Goal: Book appointment/travel/reservation

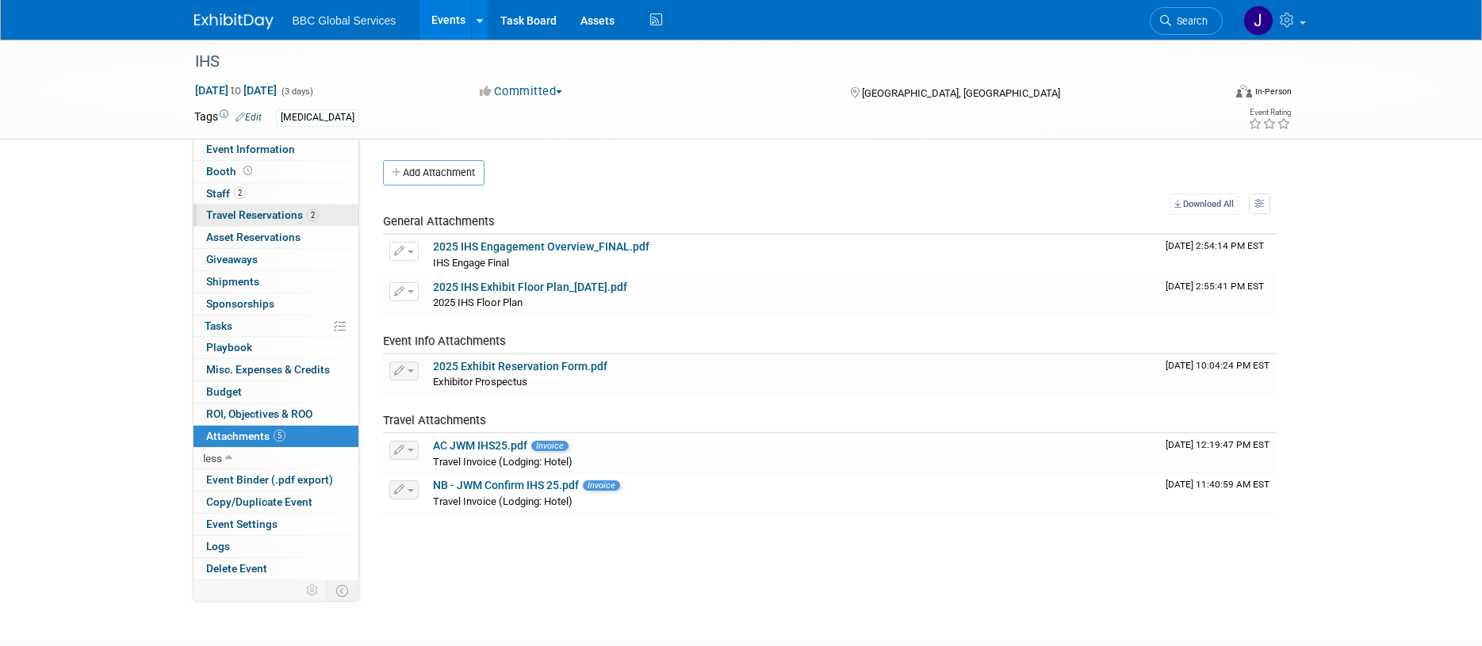
click at [235, 218] on span "Travel Reservations 2" at bounding box center [262, 214] width 113 height 13
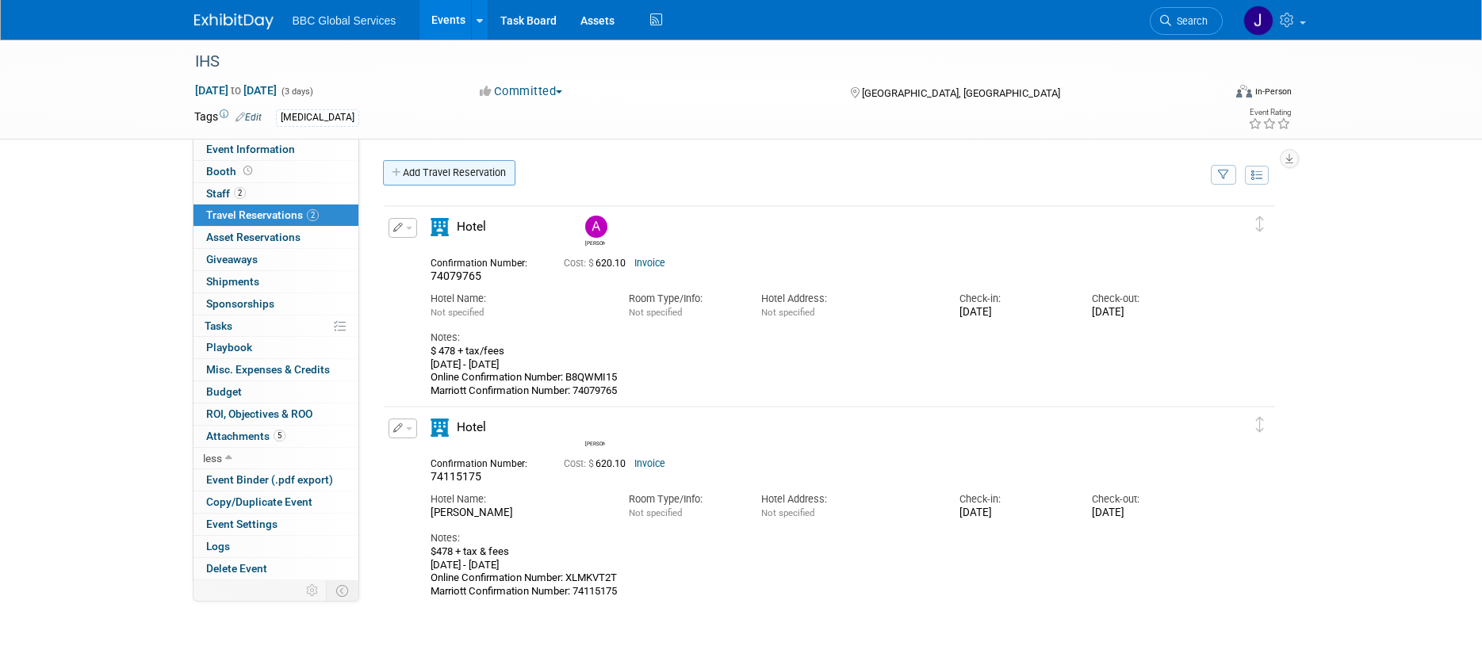
click at [430, 179] on link "Add Travel Reservation" at bounding box center [449, 172] width 132 height 25
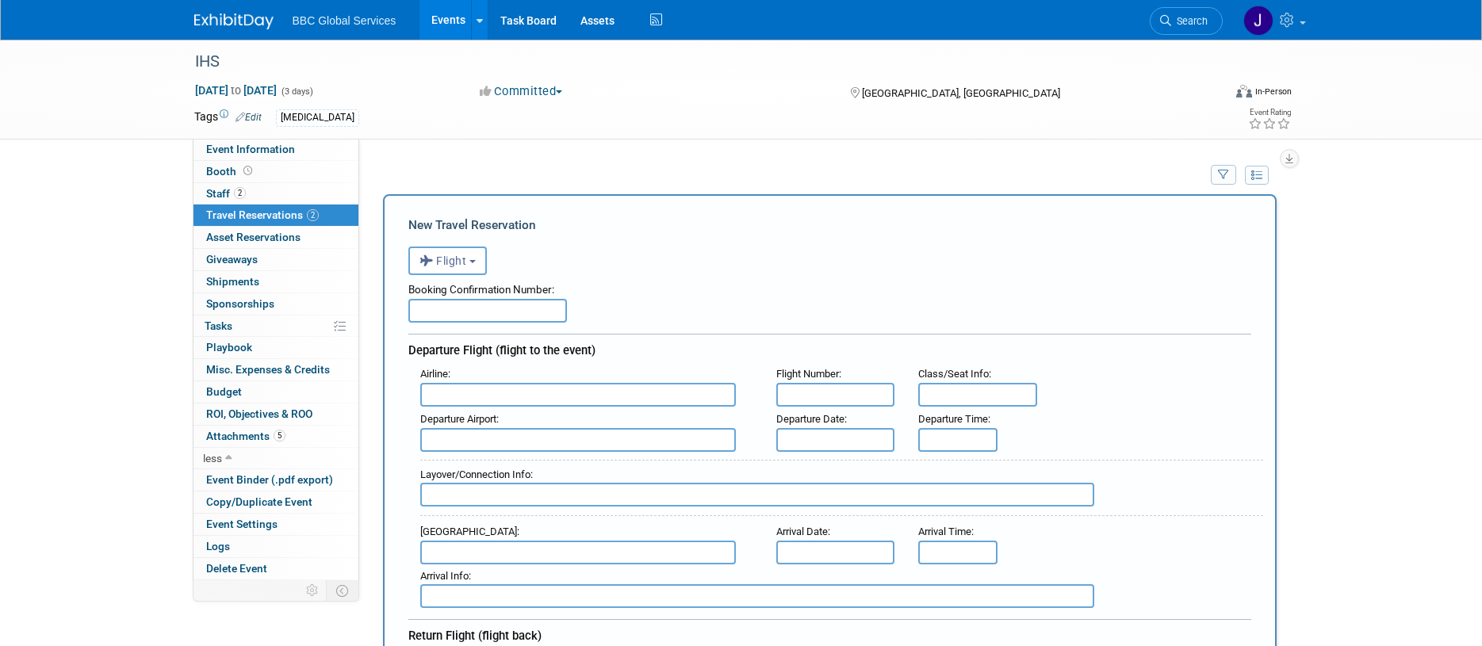
click at [465, 315] on input "text" at bounding box center [487, 311] width 159 height 24
type input "DZGGQY"
click at [535, 401] on input "text" at bounding box center [577, 395] width 315 height 24
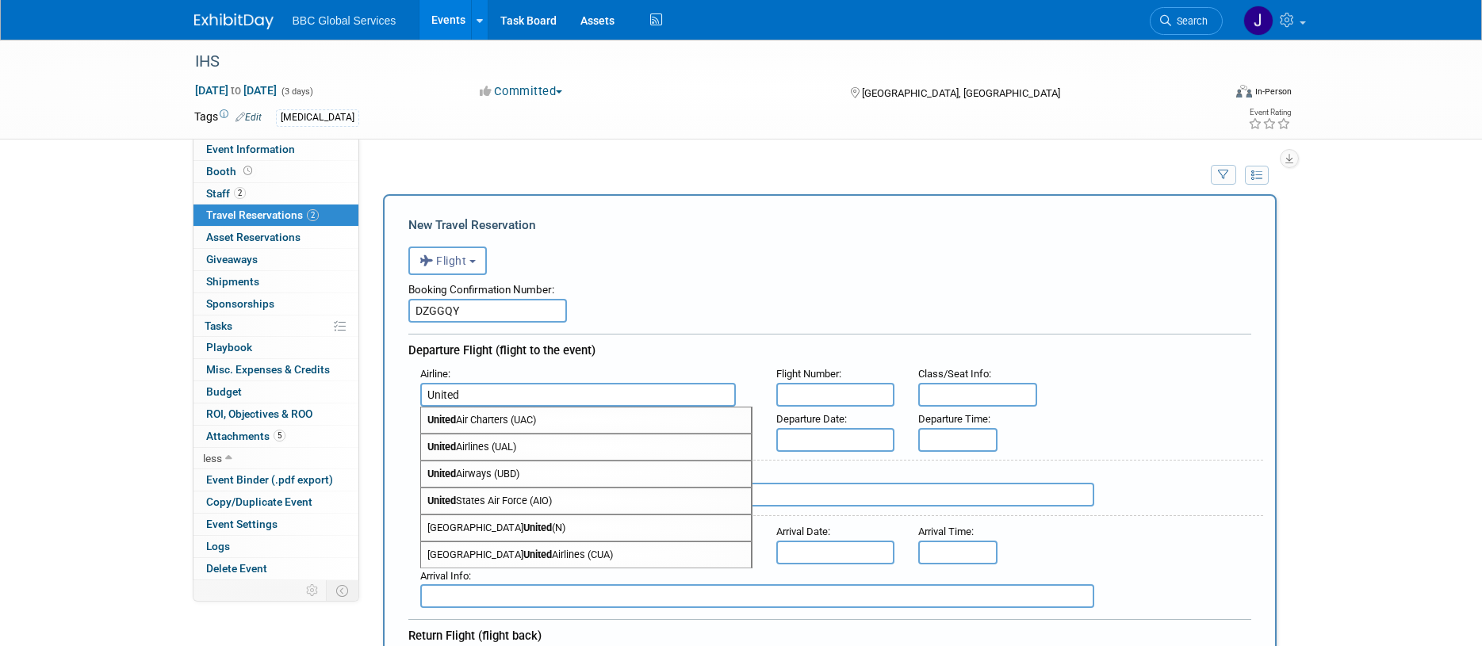
click at [544, 441] on span "United Airlines (UAL)" at bounding box center [586, 446] width 330 height 25
type input "United Airlines (UAL)"
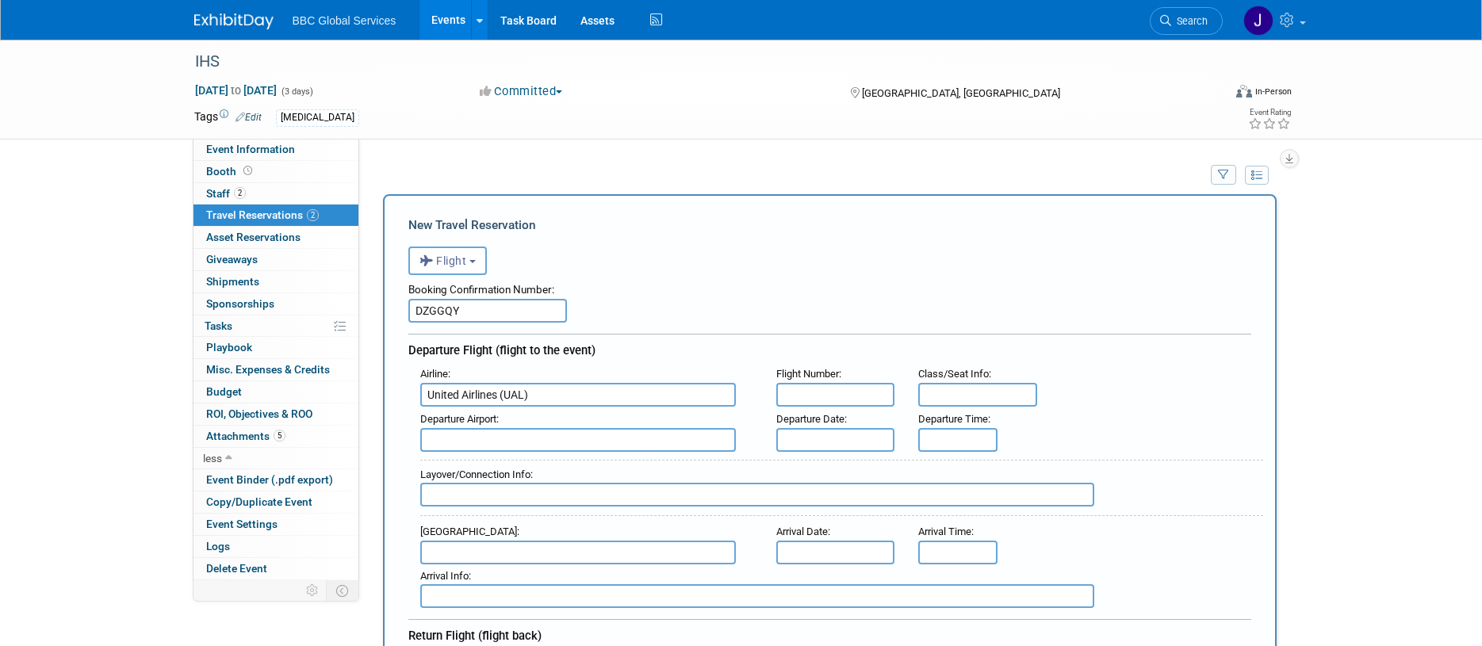
click at [817, 394] on input "text" at bounding box center [835, 395] width 119 height 24
drag, startPoint x: 529, startPoint y: 394, endPoint x: 415, endPoint y: 392, distance: 114.2
click at [415, 392] on div "Airline : United Airlines (UAL)" at bounding box center [586, 384] width 356 height 44
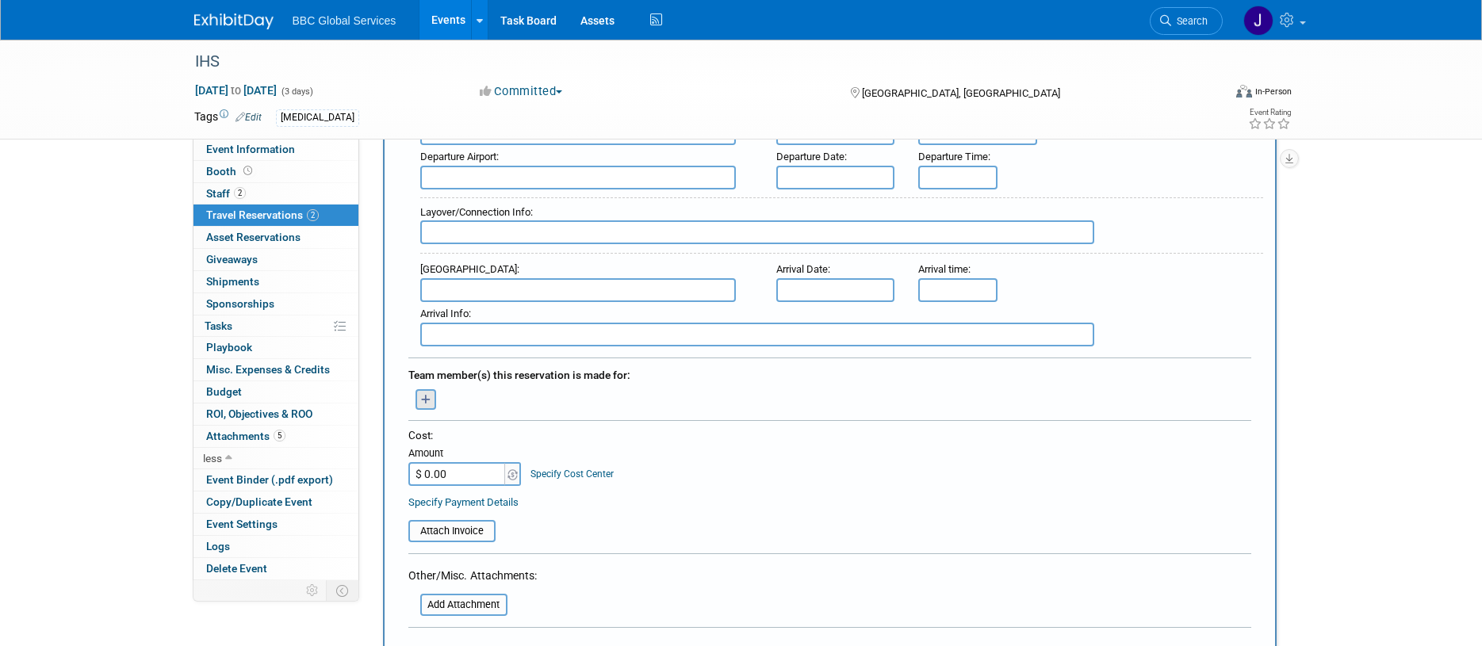
scroll to position [557, 0]
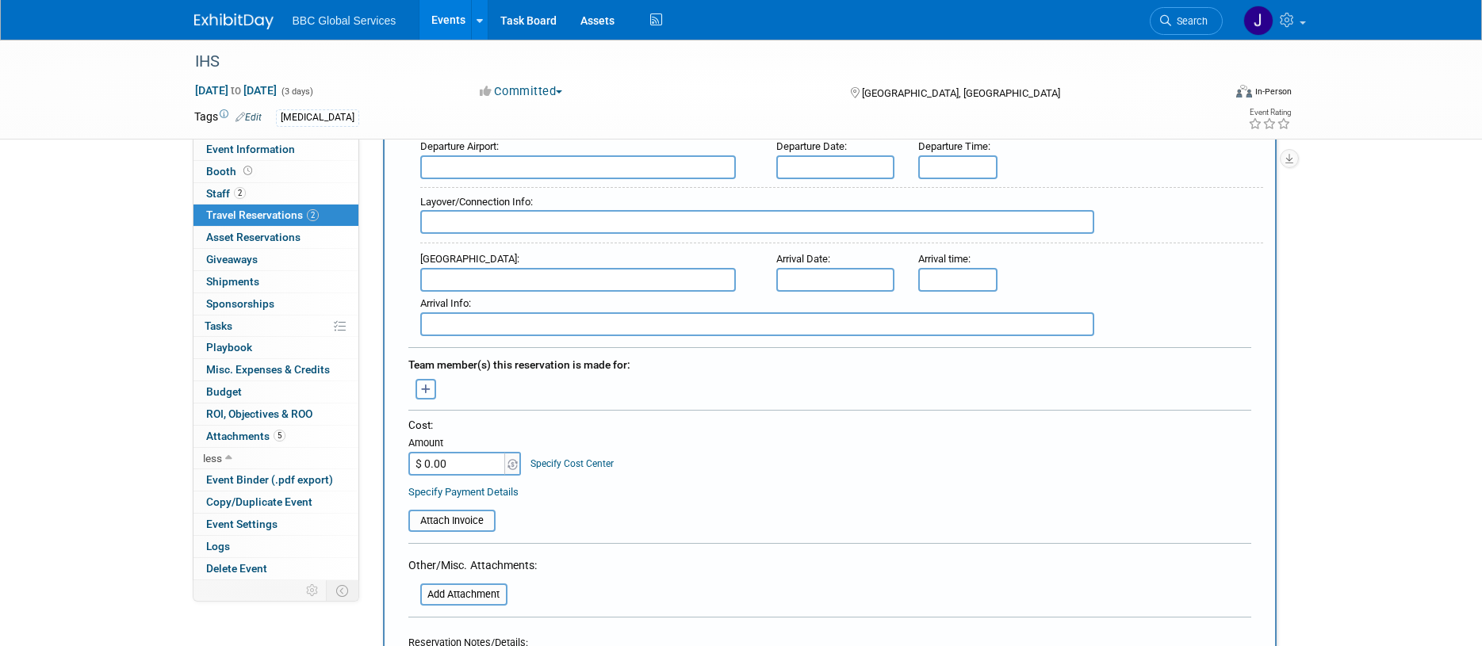
click at [426, 385] on icon "button" at bounding box center [426, 389] width 10 height 10
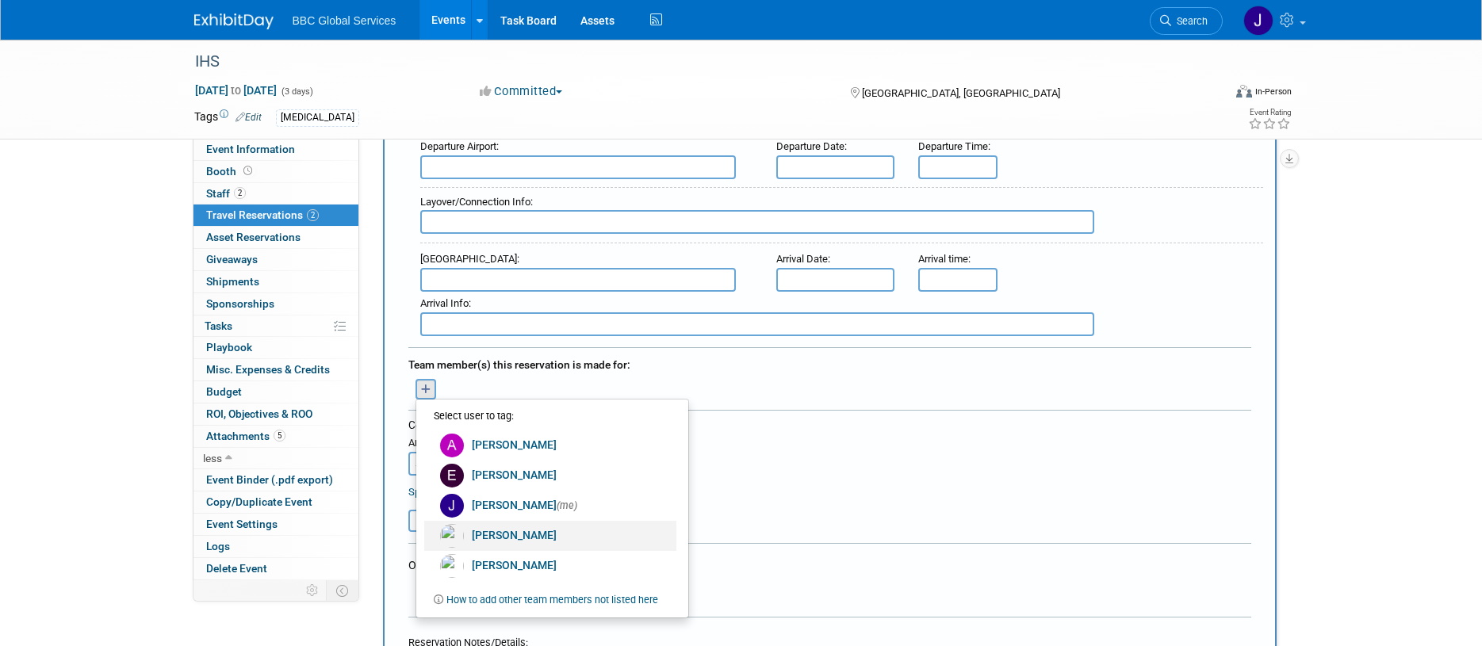
click at [501, 533] on link "[PERSON_NAME]" at bounding box center [550, 536] width 252 height 30
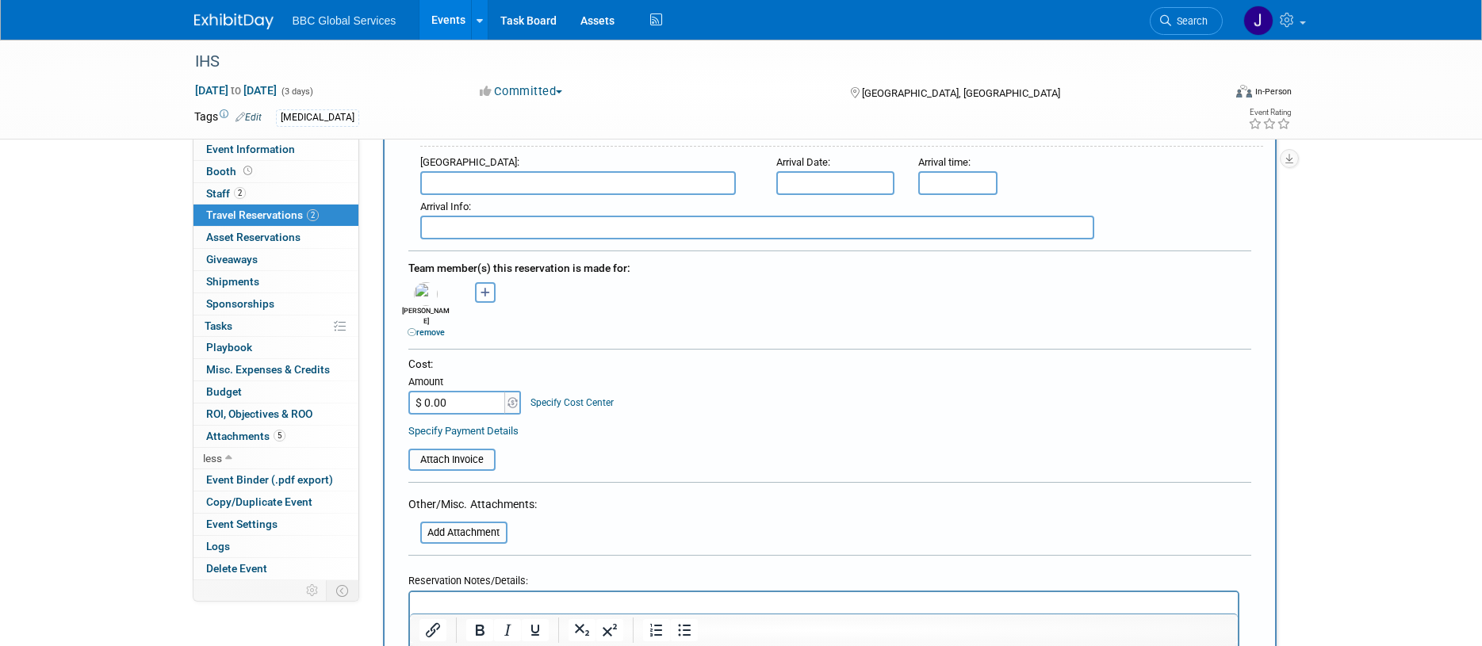
scroll to position [659, 0]
click at [470, 445] on input "file" at bounding box center [399, 454] width 189 height 19
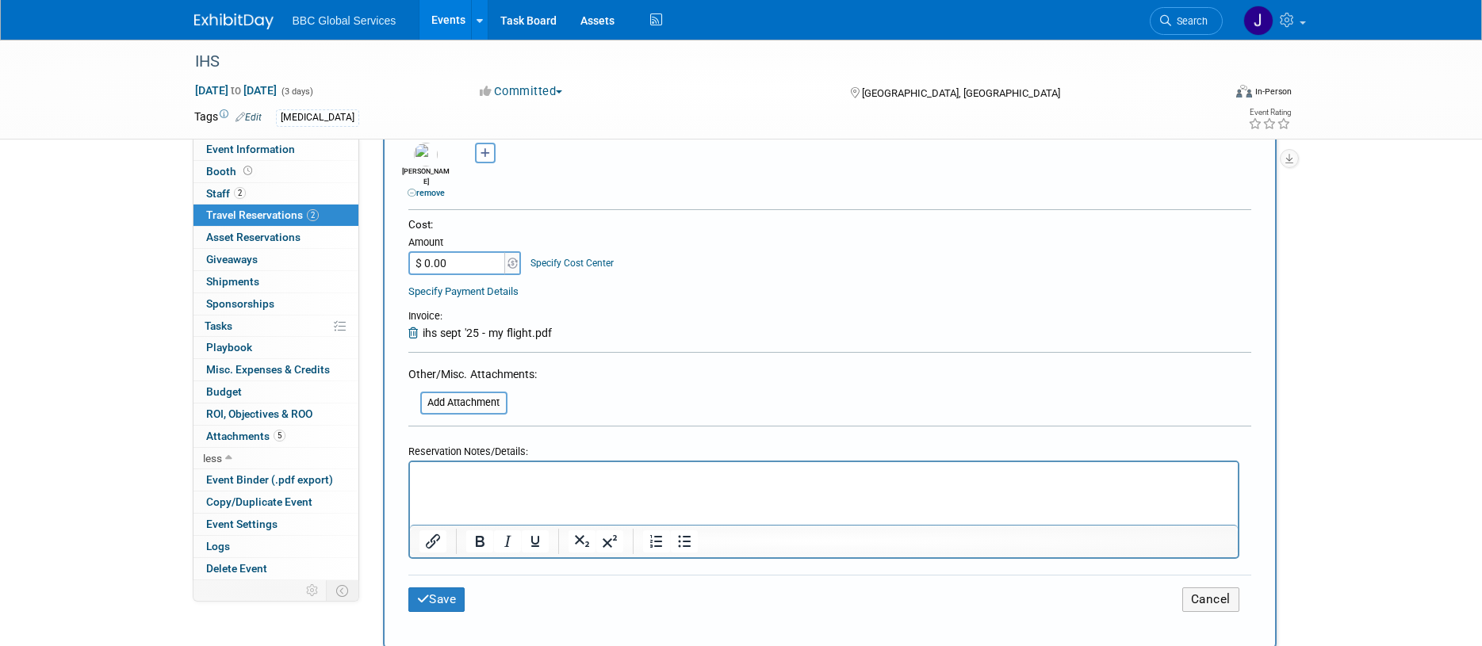
scroll to position [799, 0]
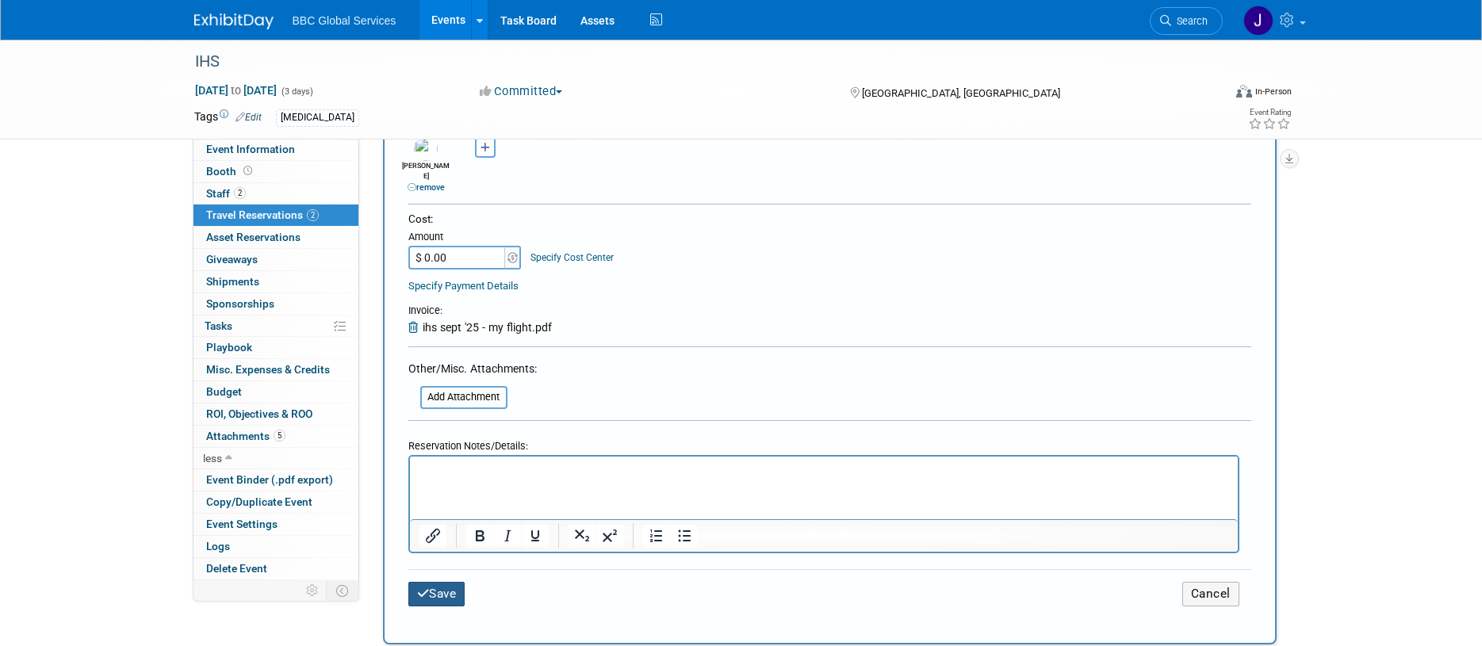
click at [427, 587] on icon "submit" at bounding box center [423, 593] width 13 height 12
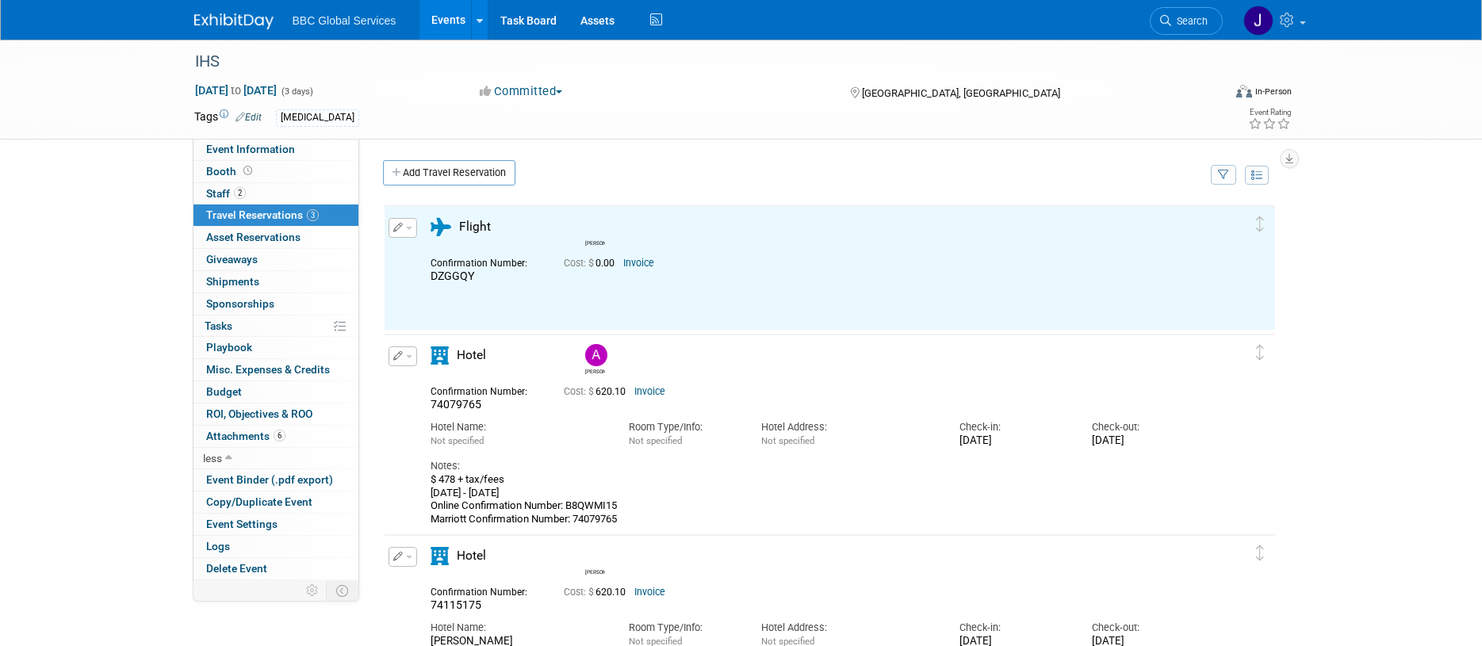
scroll to position [0, 0]
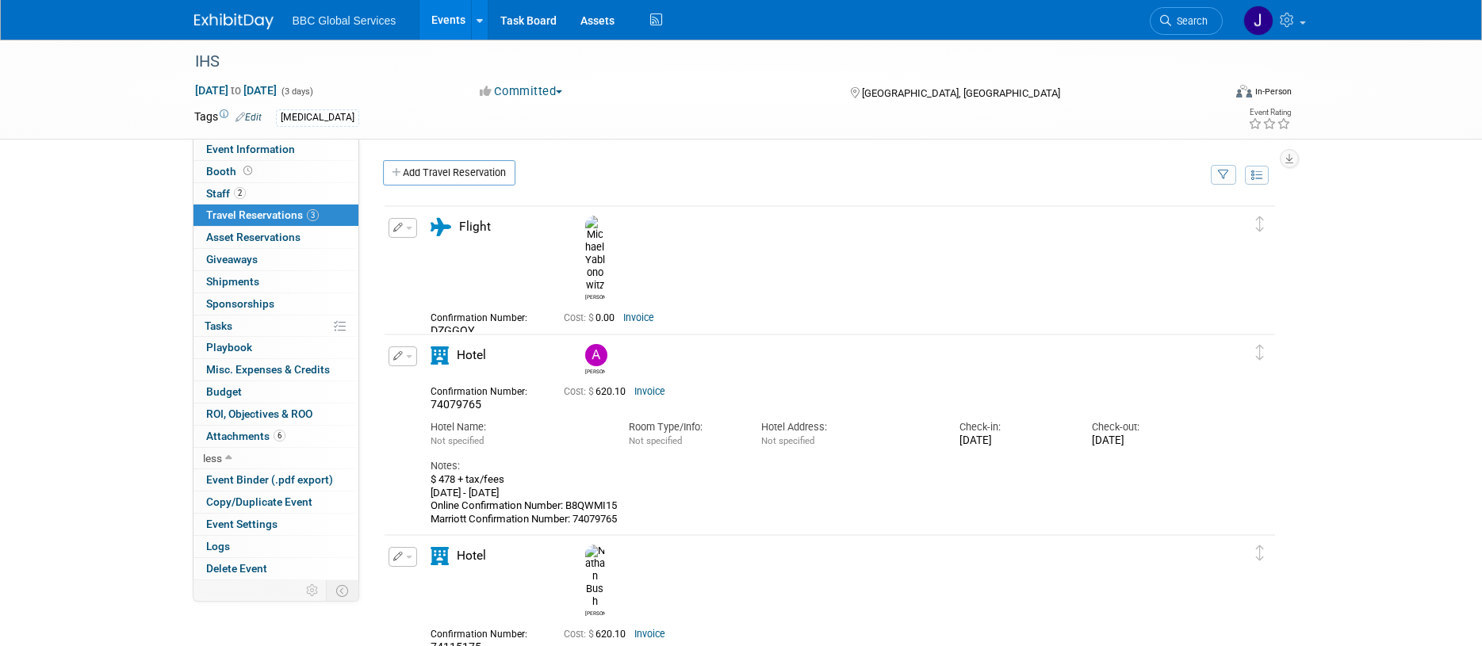
click at [413, 222] on button "button" at bounding box center [402, 228] width 29 height 20
click at [437, 259] on button "Edit Reservation" at bounding box center [456, 255] width 134 height 23
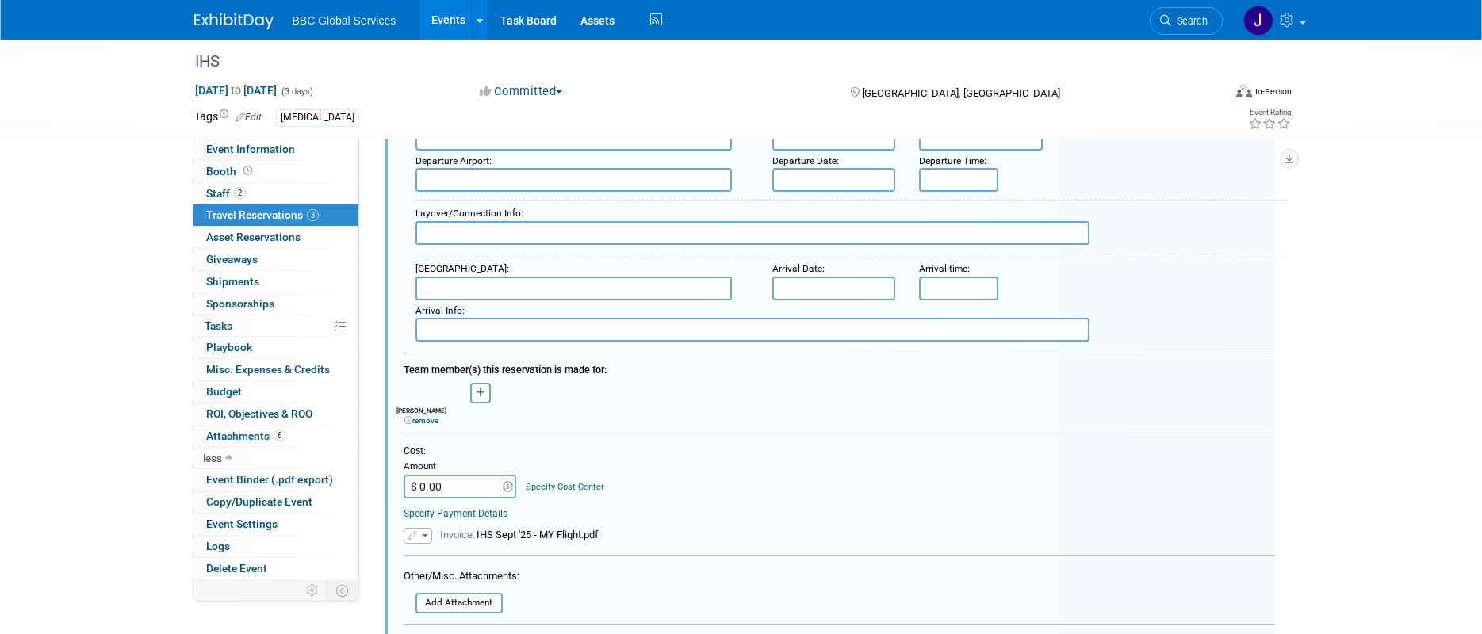
scroll to position [508, 0]
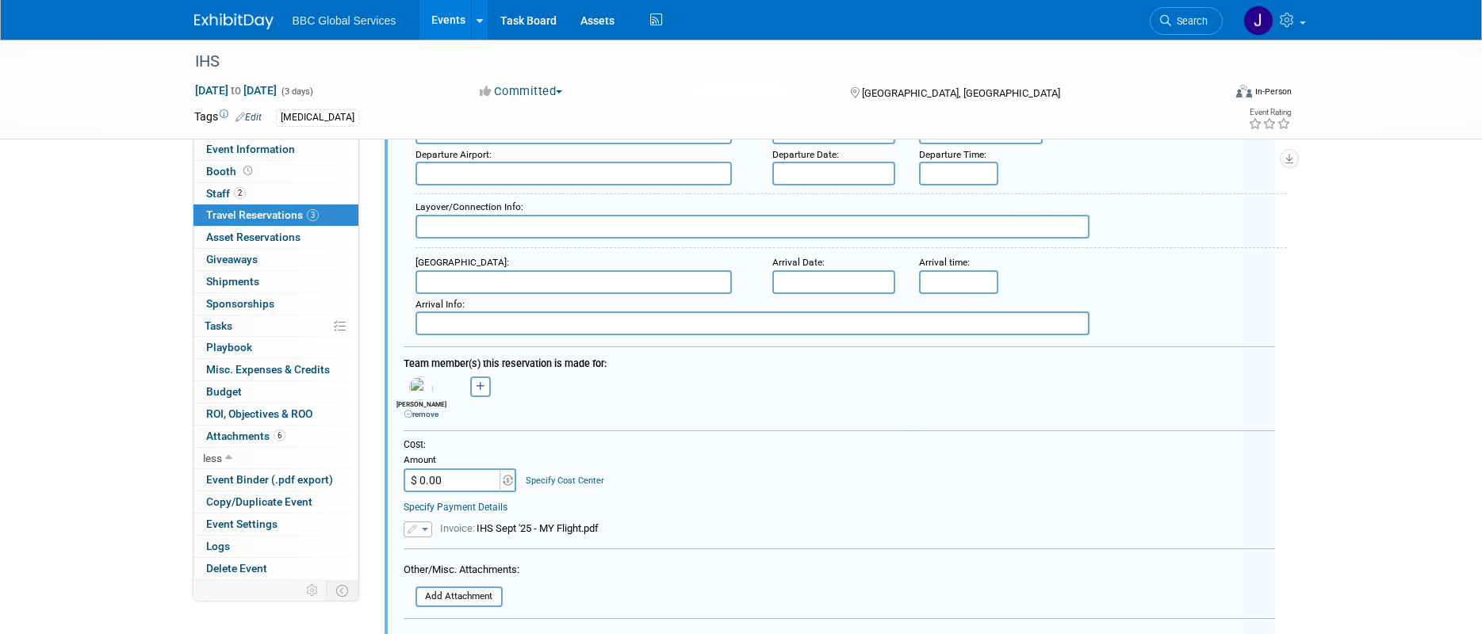
click at [461, 489] on input "$ 0.00" at bounding box center [452, 480] width 99 height 24
type input "$ 373.97"
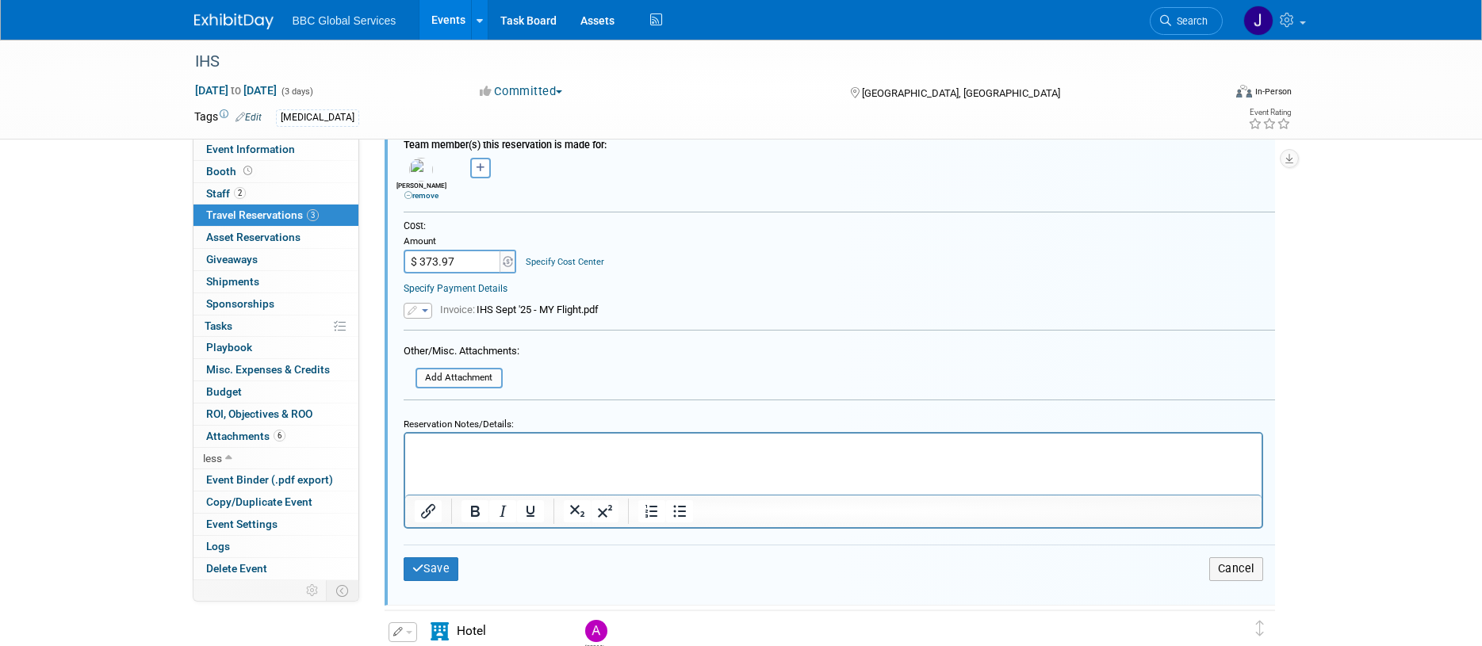
scroll to position [754, 0]
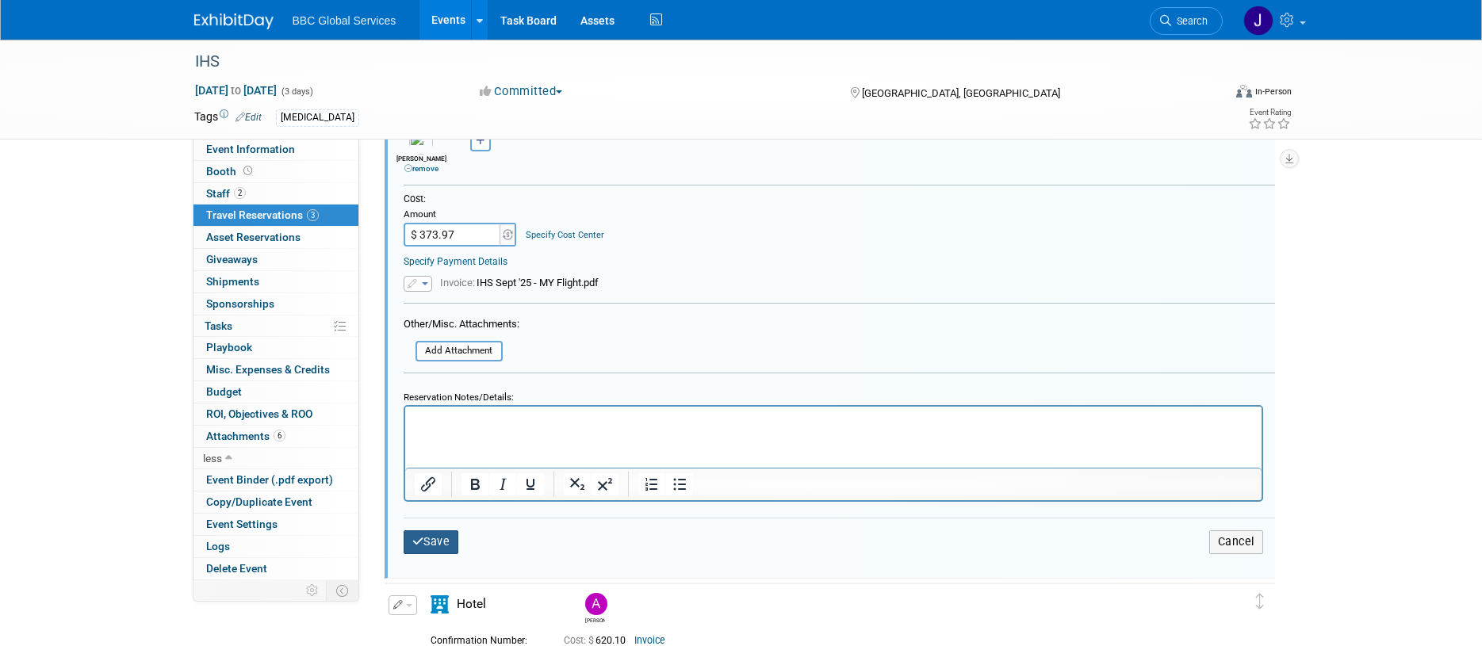
click at [429, 538] on button "Save" at bounding box center [430, 541] width 55 height 23
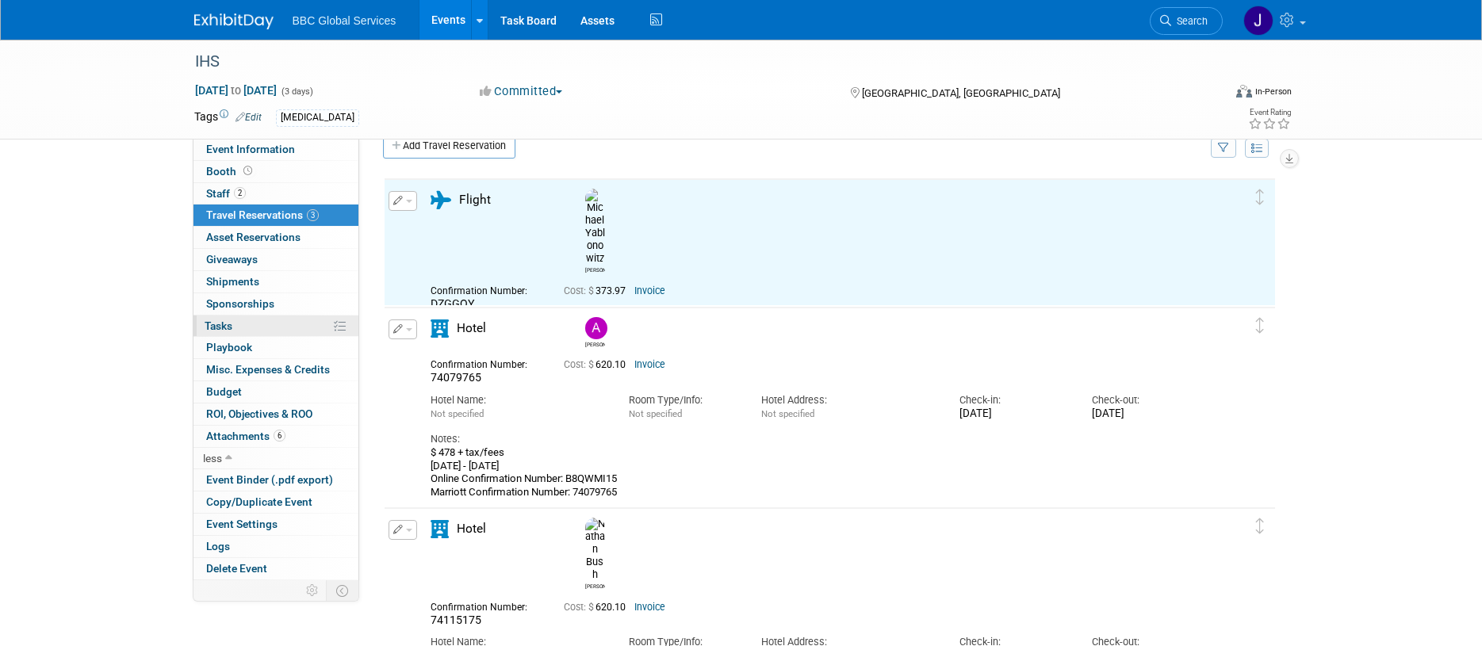
scroll to position [0, 0]
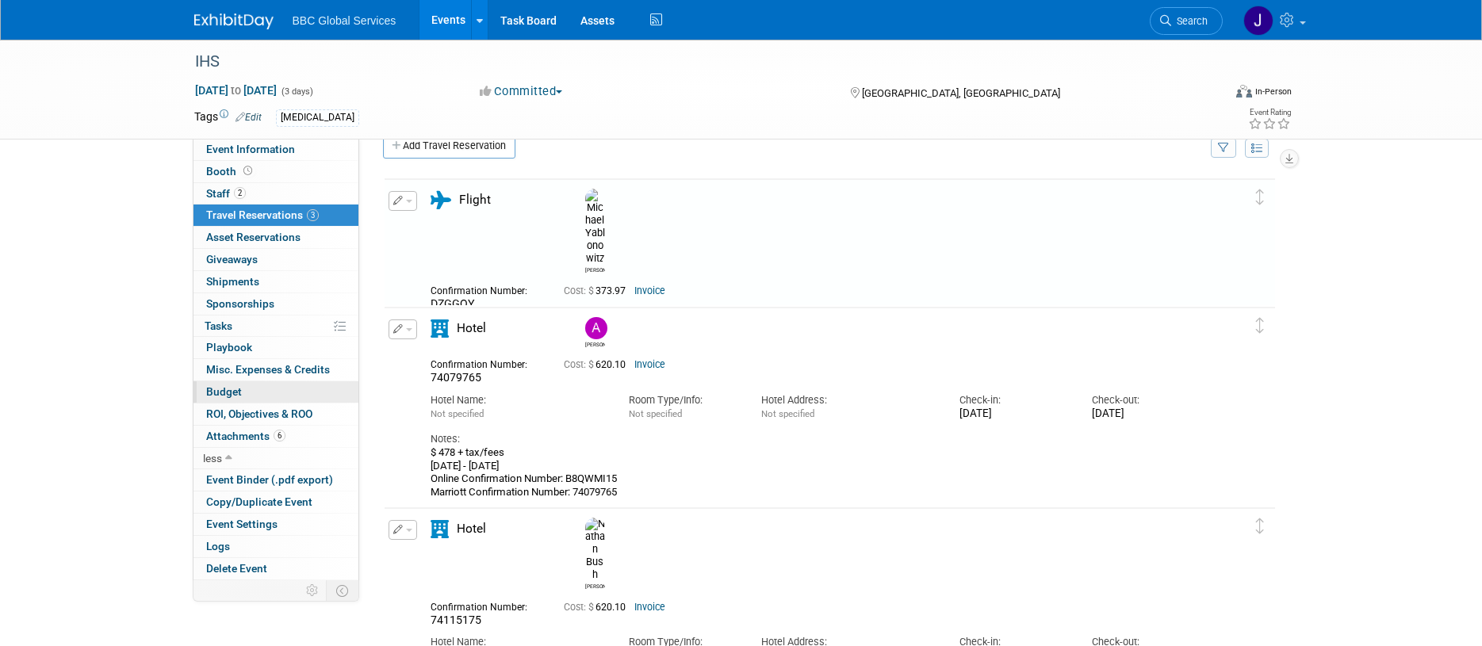
click at [230, 388] on span "Budget" at bounding box center [224, 391] width 36 height 13
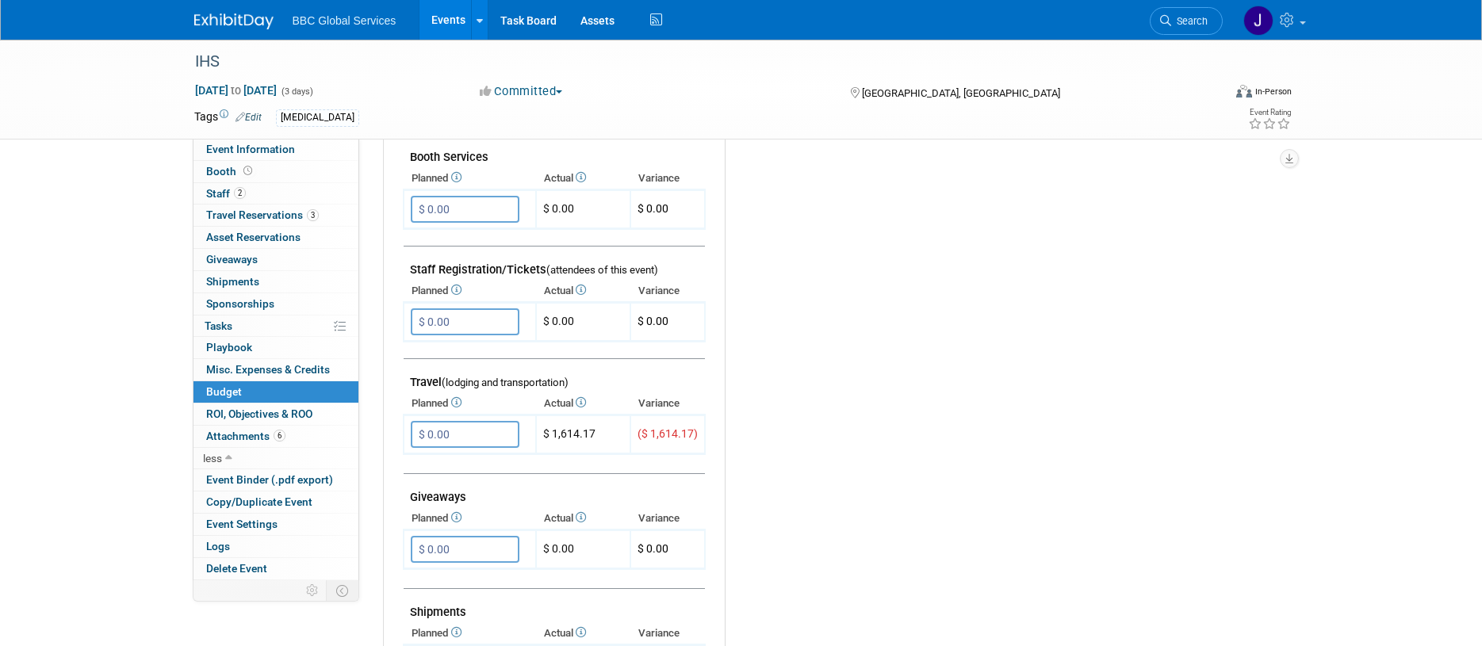
scroll to position [433, 0]
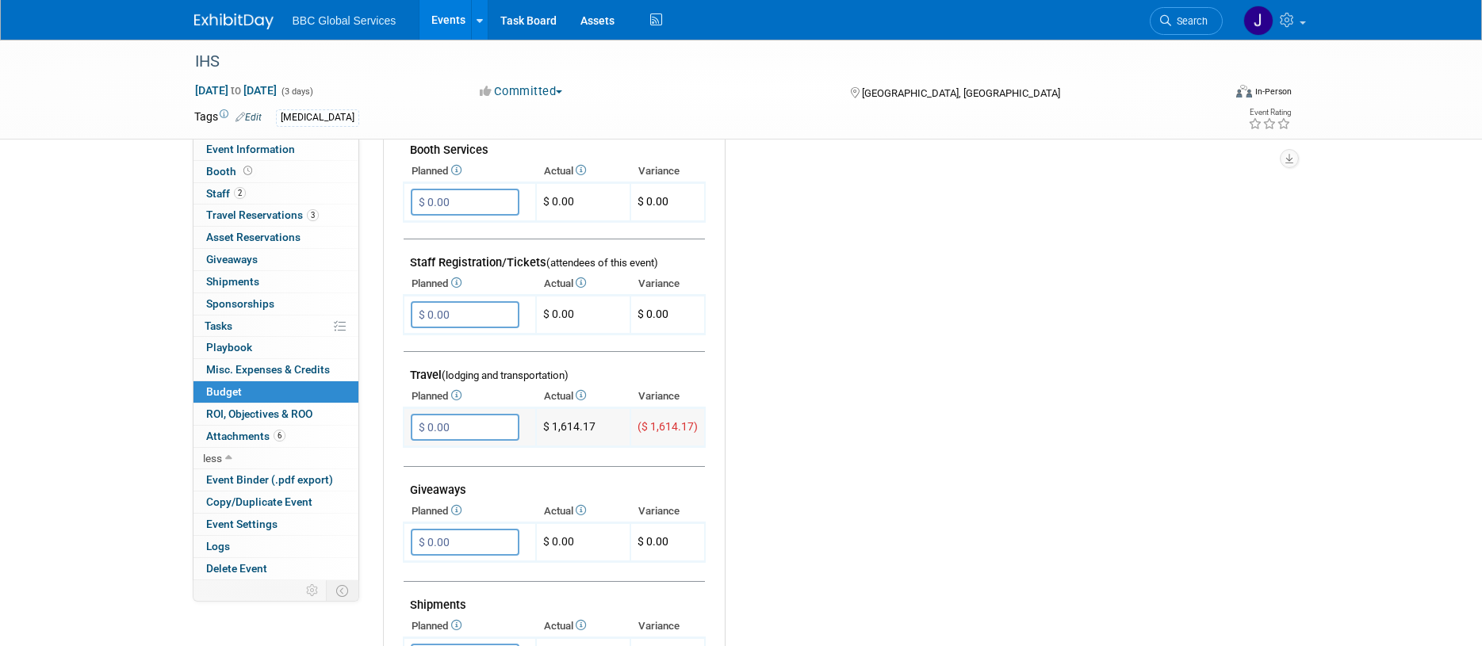
click at [465, 425] on input "$ 0.00" at bounding box center [465, 427] width 109 height 27
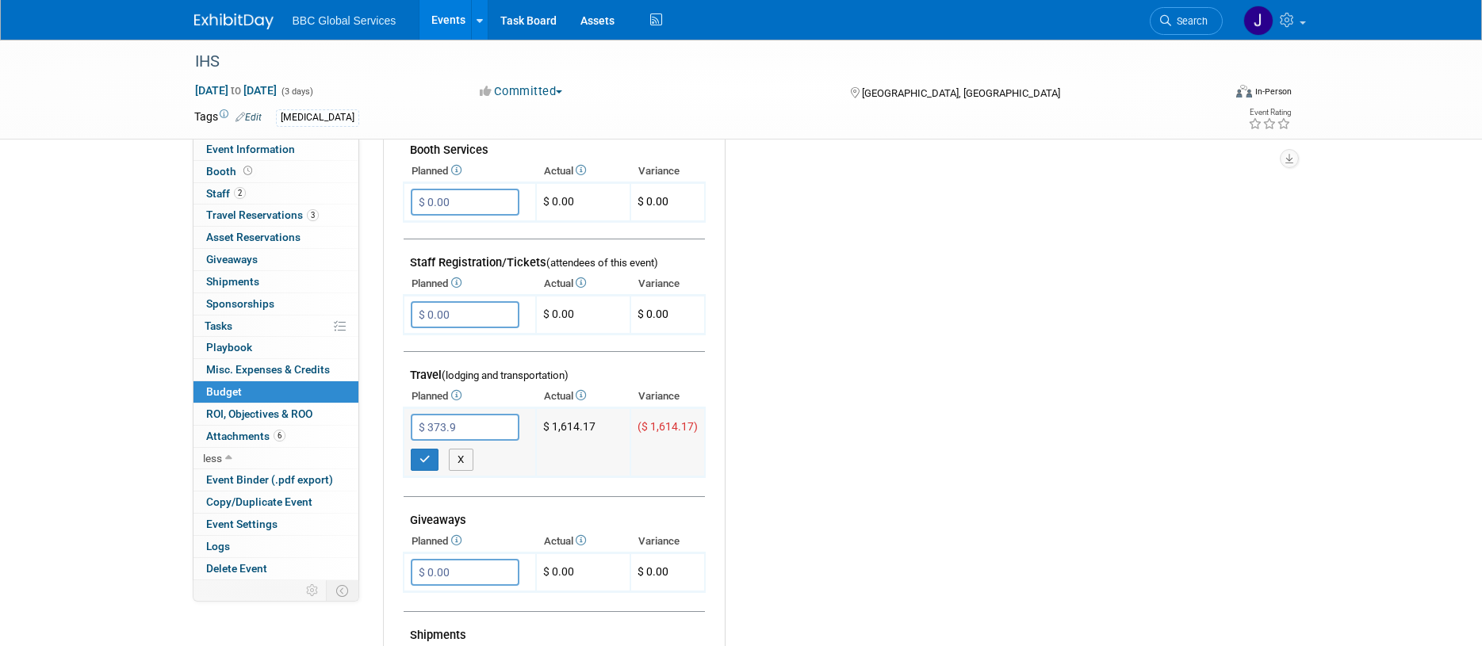
type input "$ 373.97"
click at [425, 457] on icon "button" at bounding box center [424, 459] width 11 height 10
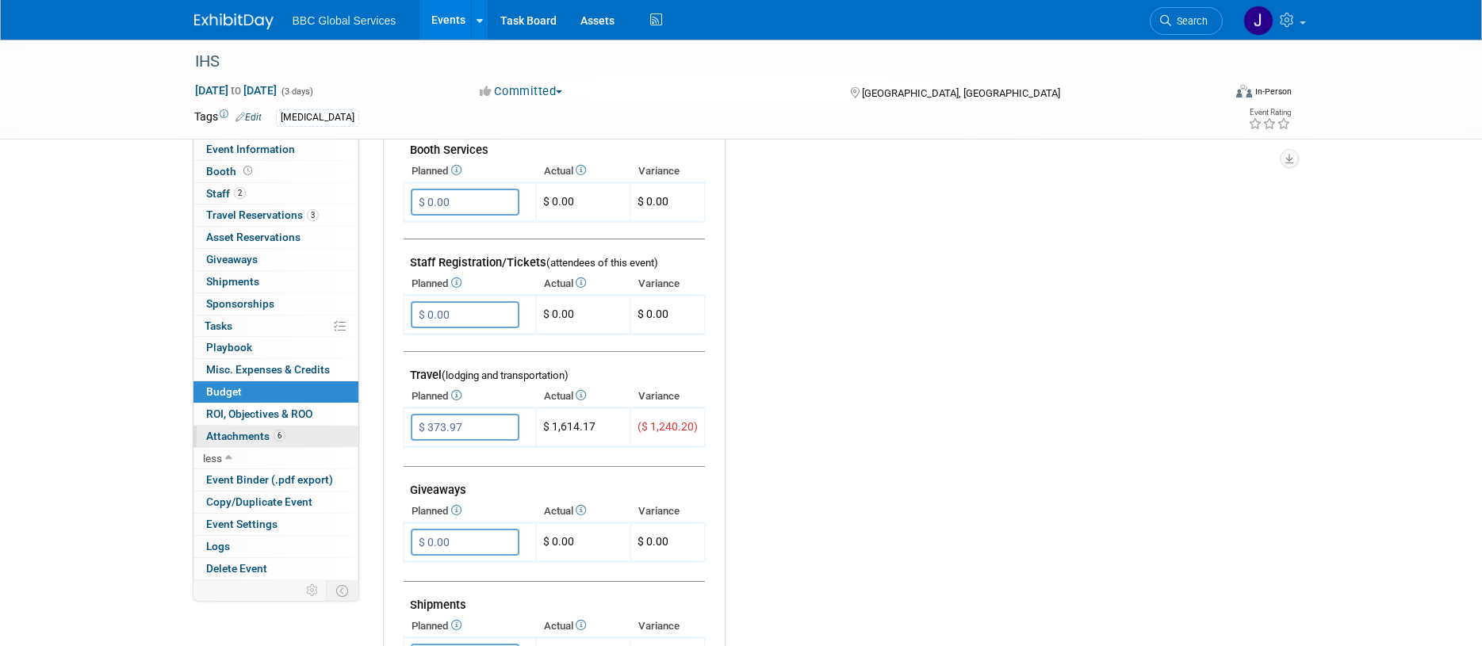
click at [239, 438] on span "Attachments 6" at bounding box center [245, 436] width 79 height 13
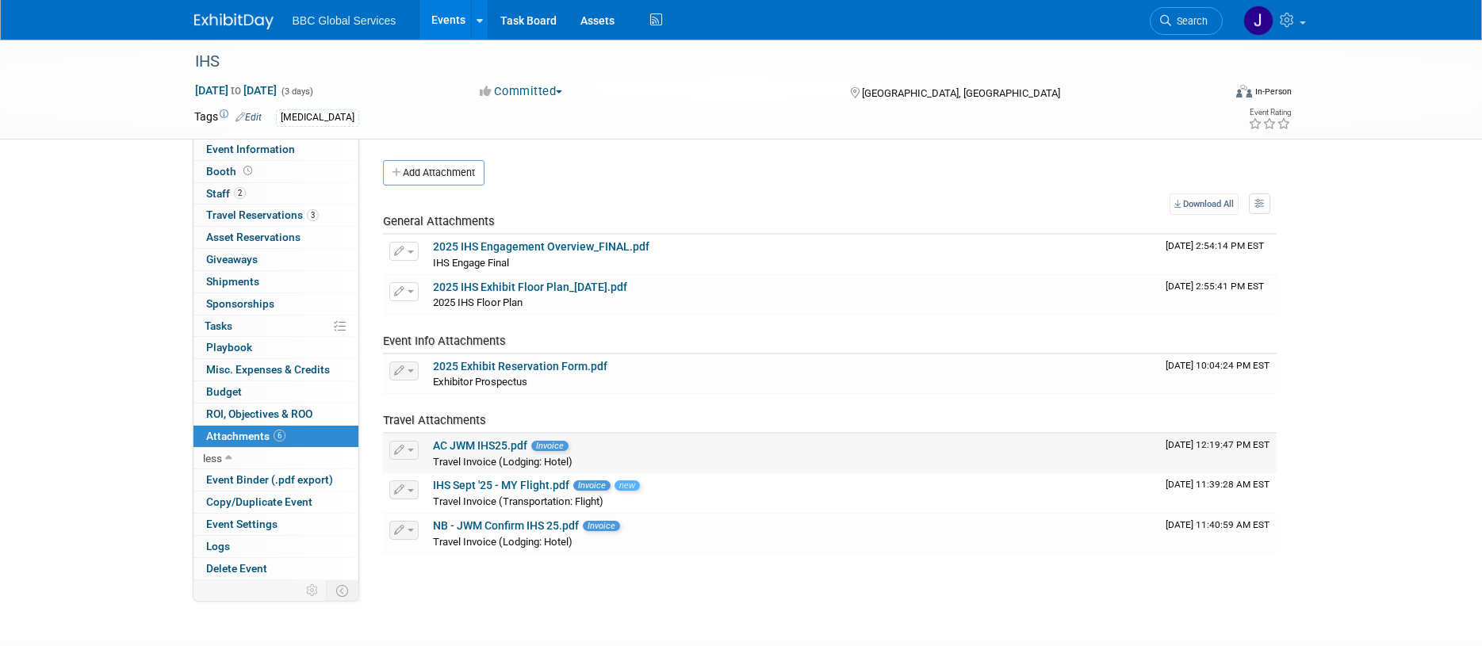
click at [486, 448] on link "AC JWM IHS25.pdf" at bounding box center [480, 445] width 94 height 13
click at [458, 526] on link "NB - JWM Confirm IHS 25.pdf" at bounding box center [506, 525] width 146 height 13
click at [457, 448] on link "AC JWM IHS25.pdf" at bounding box center [480, 445] width 94 height 13
click at [228, 395] on span "Budget" at bounding box center [224, 391] width 36 height 13
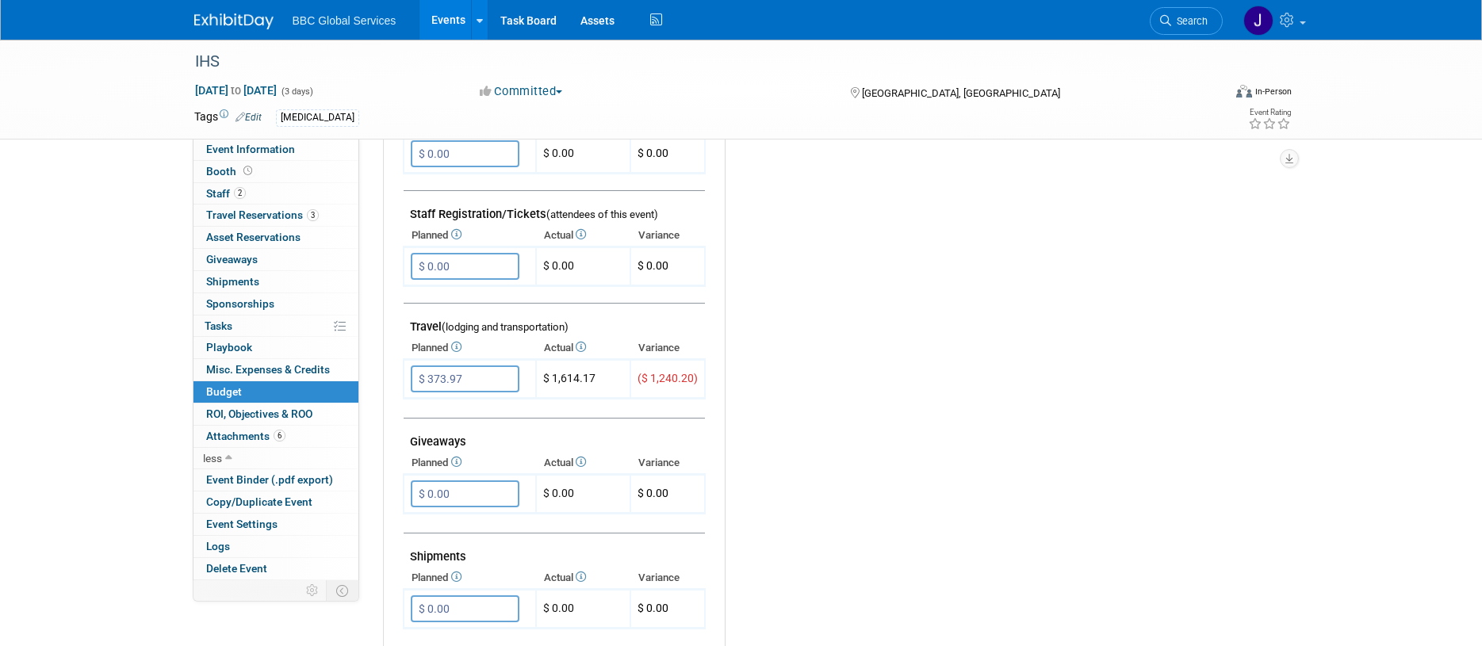
scroll to position [486, 0]
click at [445, 380] on input "$ 373.97" at bounding box center [465, 374] width 109 height 27
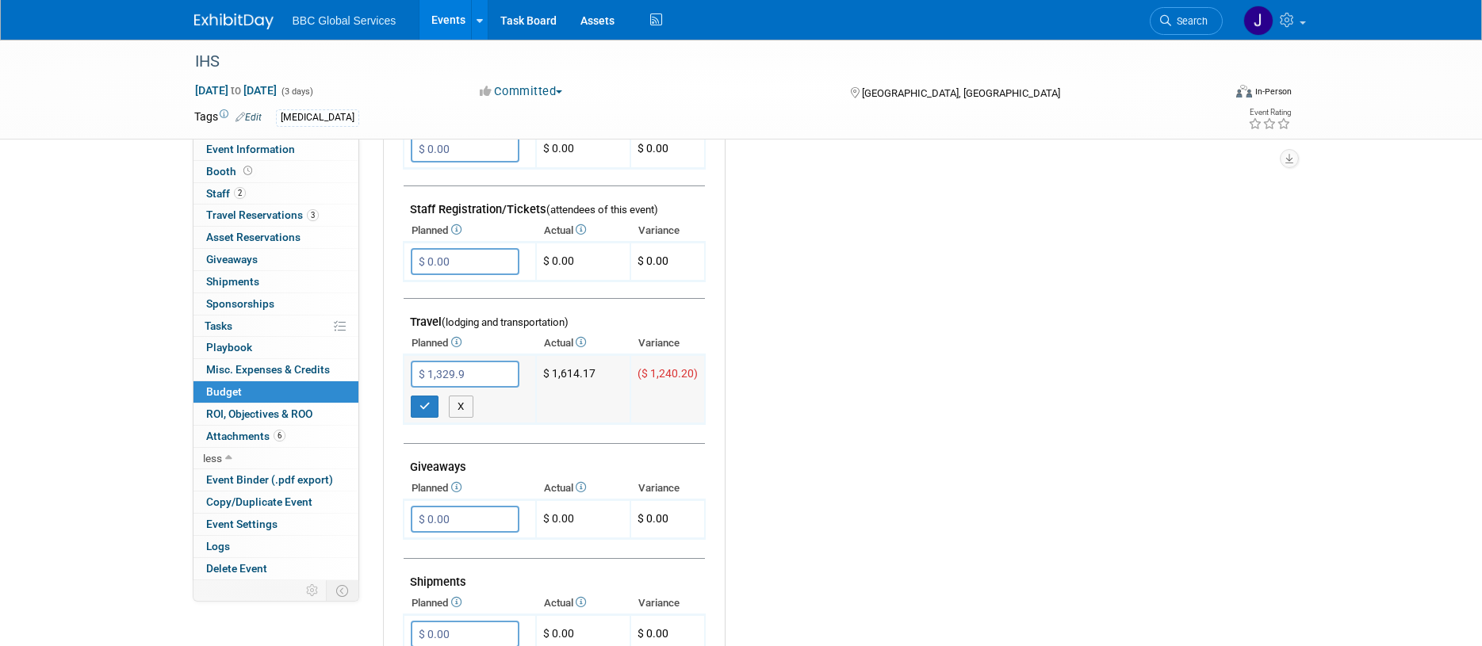
type input "$ 1,329.97"
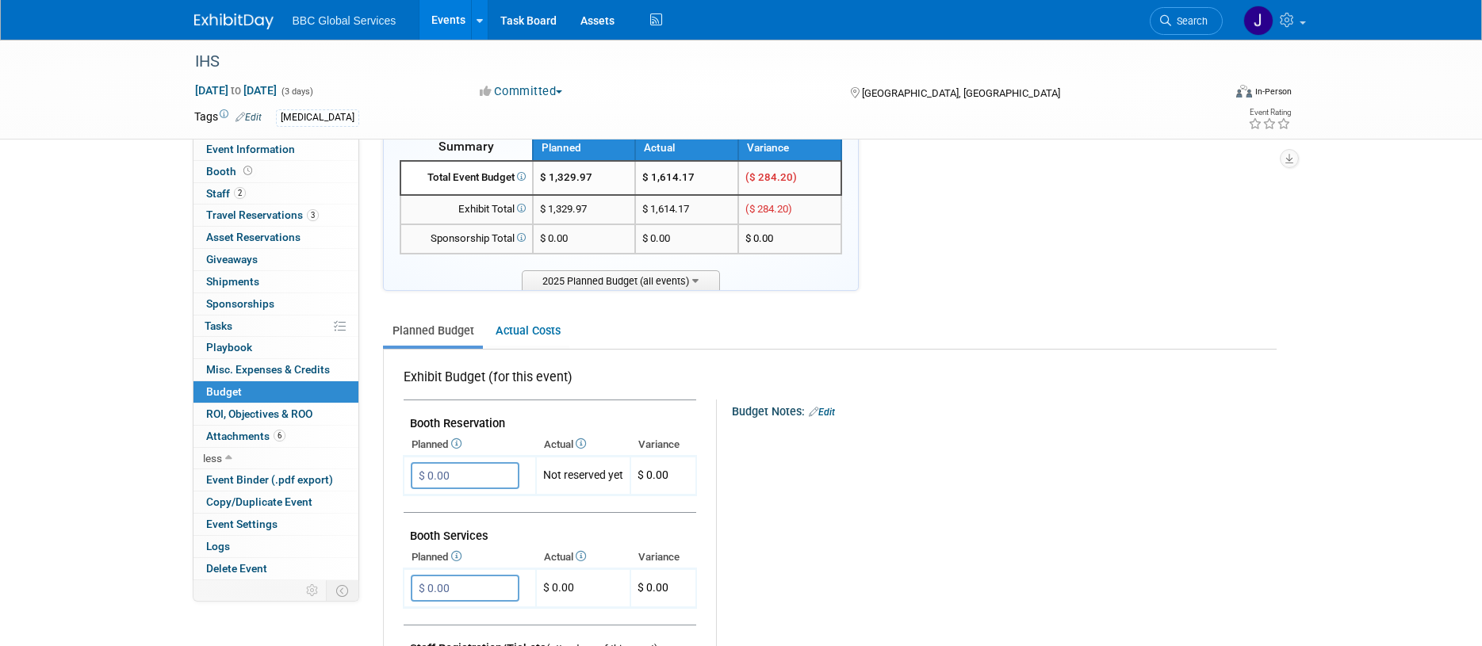
scroll to position [0, 0]
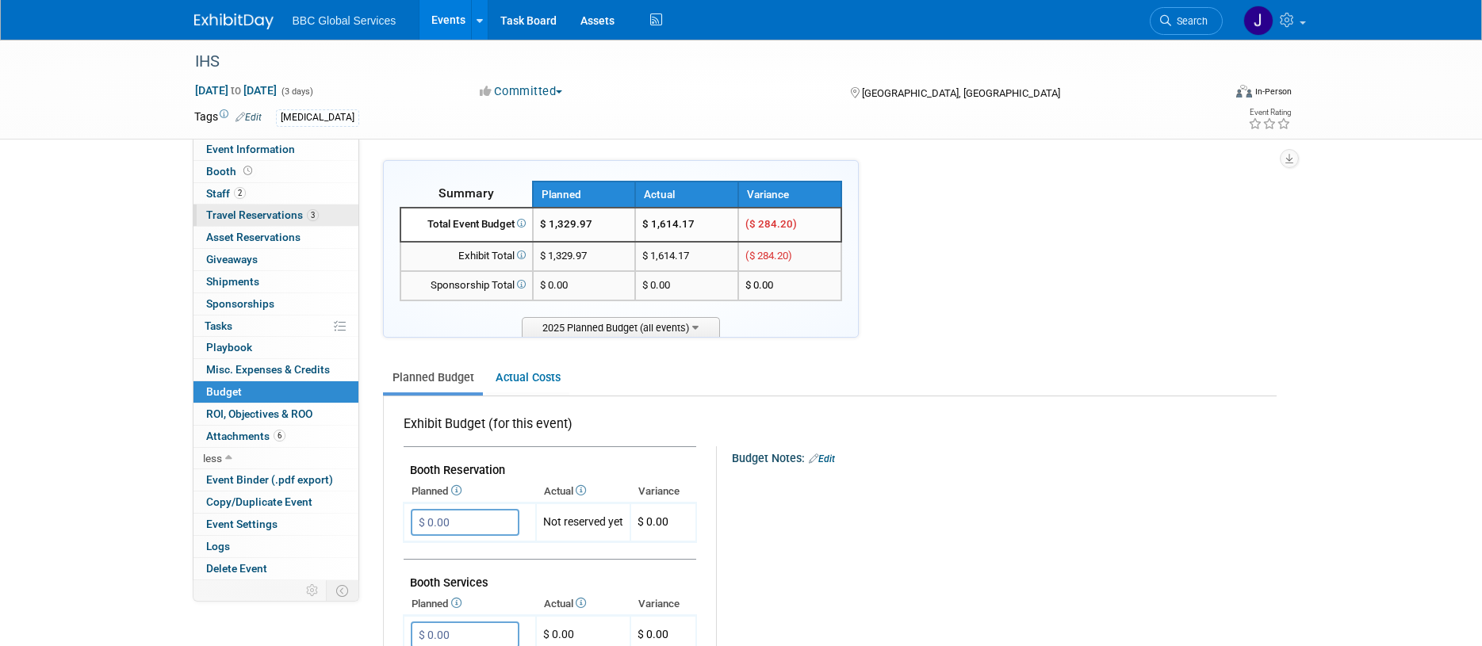
click at [233, 209] on span "Travel Reservations 3" at bounding box center [262, 214] width 113 height 13
